Goal: Information Seeking & Learning: Learn about a topic

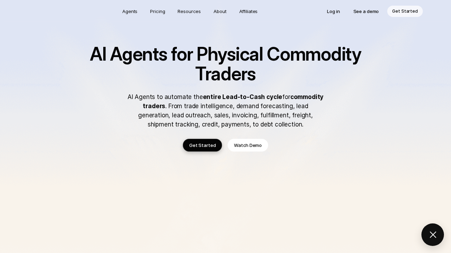
click at [352, 57] on h1 "AI Agents for Physical Commodity Traders" at bounding box center [225, 63] width 310 height 39
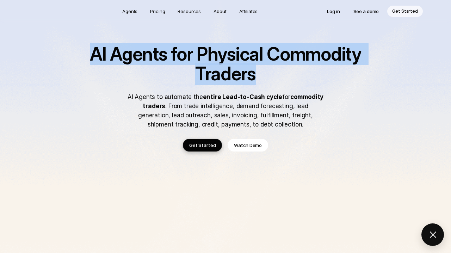
drag, startPoint x: 256, startPoint y: 75, endPoint x: 94, endPoint y: 54, distance: 163.5
click at [94, 54] on h1 "AI Agents for Physical Commodity Traders" at bounding box center [225, 63] width 310 height 39
drag, startPoint x: 92, startPoint y: 54, endPoint x: 254, endPoint y: 73, distance: 162.9
click at [254, 73] on h1 "AI Agents for Physical Commodity Traders" at bounding box center [225, 63] width 310 height 39
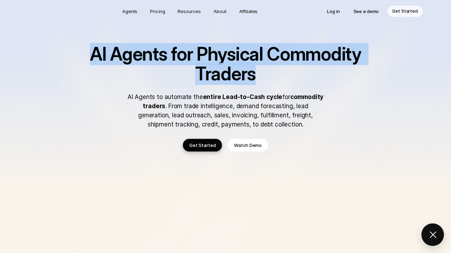
click at [264, 79] on h1 "AI Agents for Physical Commodity Traders" at bounding box center [225, 63] width 310 height 39
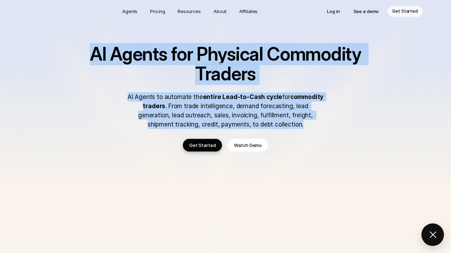
drag, startPoint x: 95, startPoint y: 51, endPoint x: 280, endPoint y: 123, distance: 198.2
click at [280, 124] on div "AI Agents for Physical Commodity Traders AI Agents to automate the entire Lead-…" at bounding box center [225, 86] width 310 height 85
copy div "AI Agents for Physical Commodity Traders AI Agents to automate the entire Lead-…"
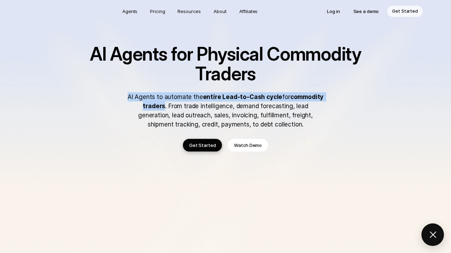
drag, startPoint x: 129, startPoint y: 95, endPoint x: 149, endPoint y: 107, distance: 23.4
click at [149, 107] on p "AI Agents to automate the entire Lead-to-Cash cycle for commodity traders . Fro…" at bounding box center [225, 110] width 197 height 37
copy p "AI Agents to automate the entire Lead-to-Cash cycle for commodity traders"
